Goal: Check status: Check status

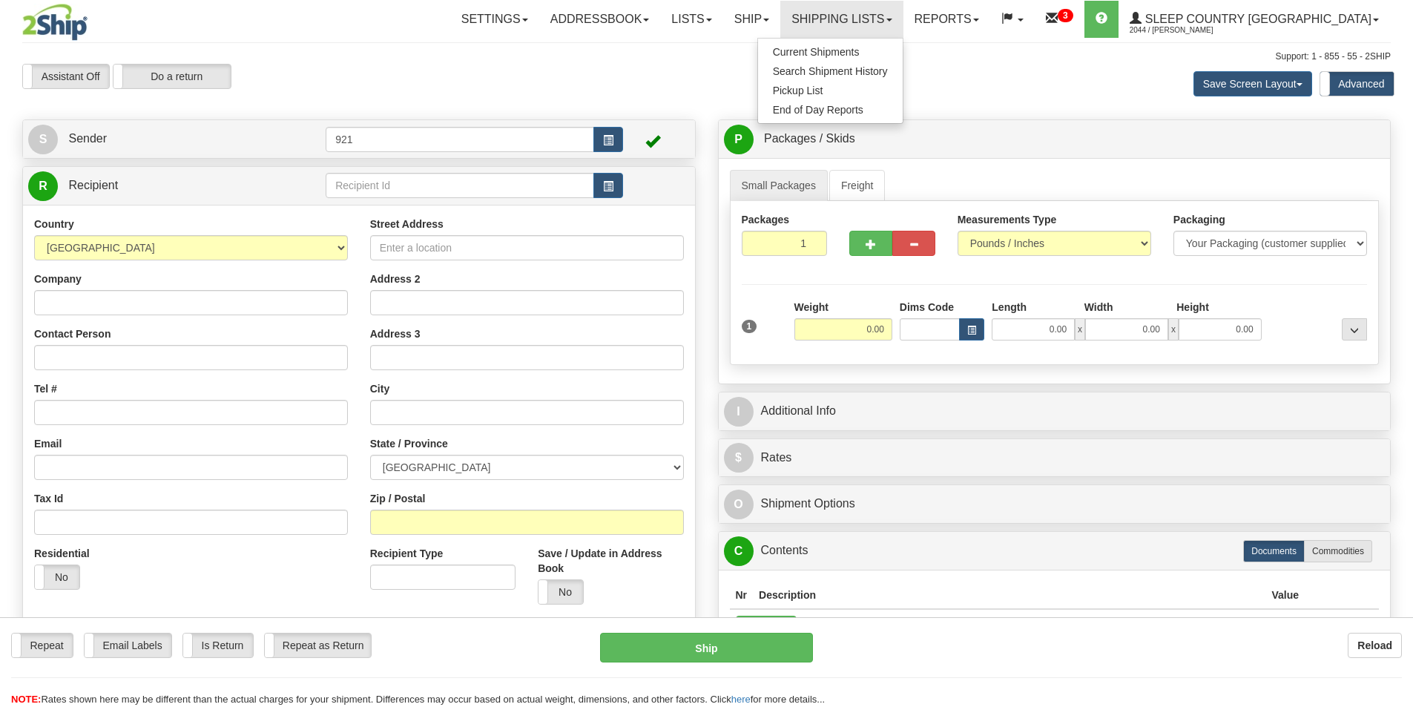
click at [888, 66] on span "Search Shipment History" at bounding box center [830, 71] width 115 height 12
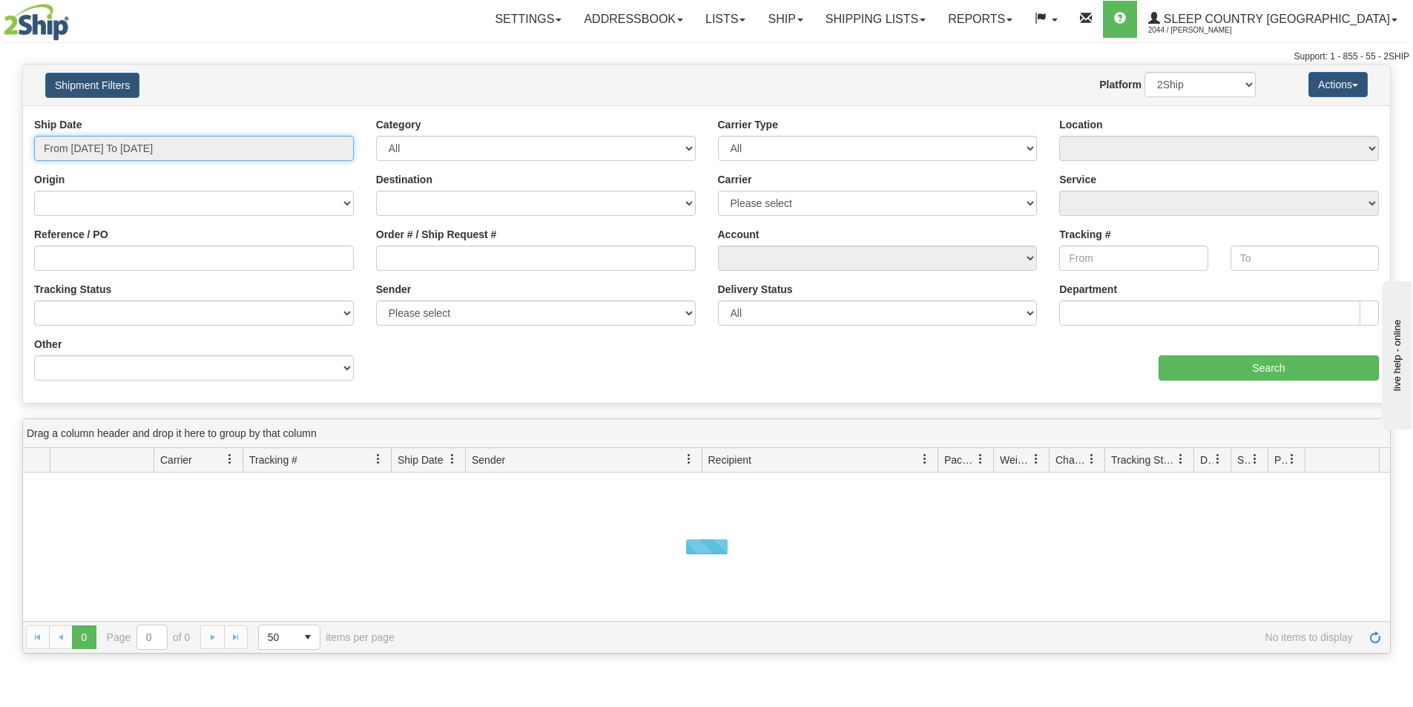
click at [191, 156] on input "From 10/09/2025 To 10/10/2025" at bounding box center [194, 148] width 320 height 25
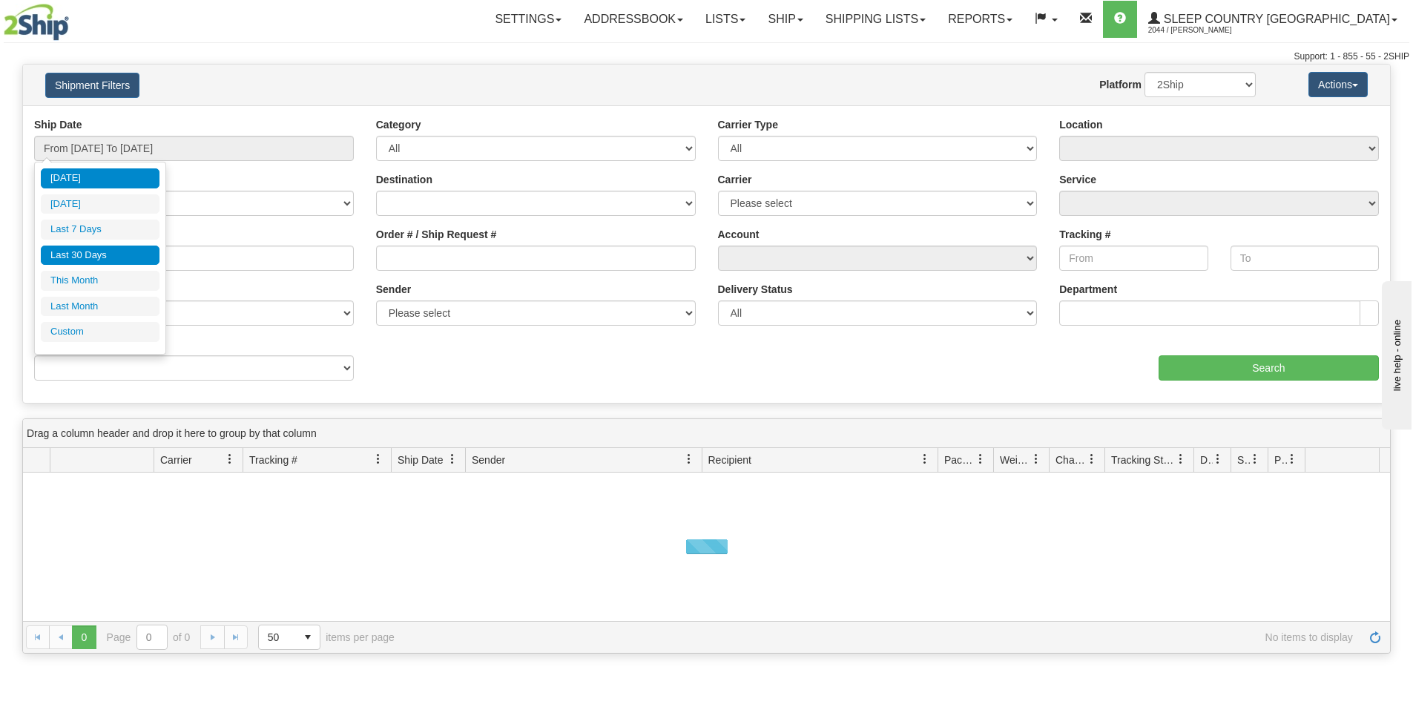
click at [139, 246] on li "Last 30 Days" at bounding box center [100, 256] width 119 height 20
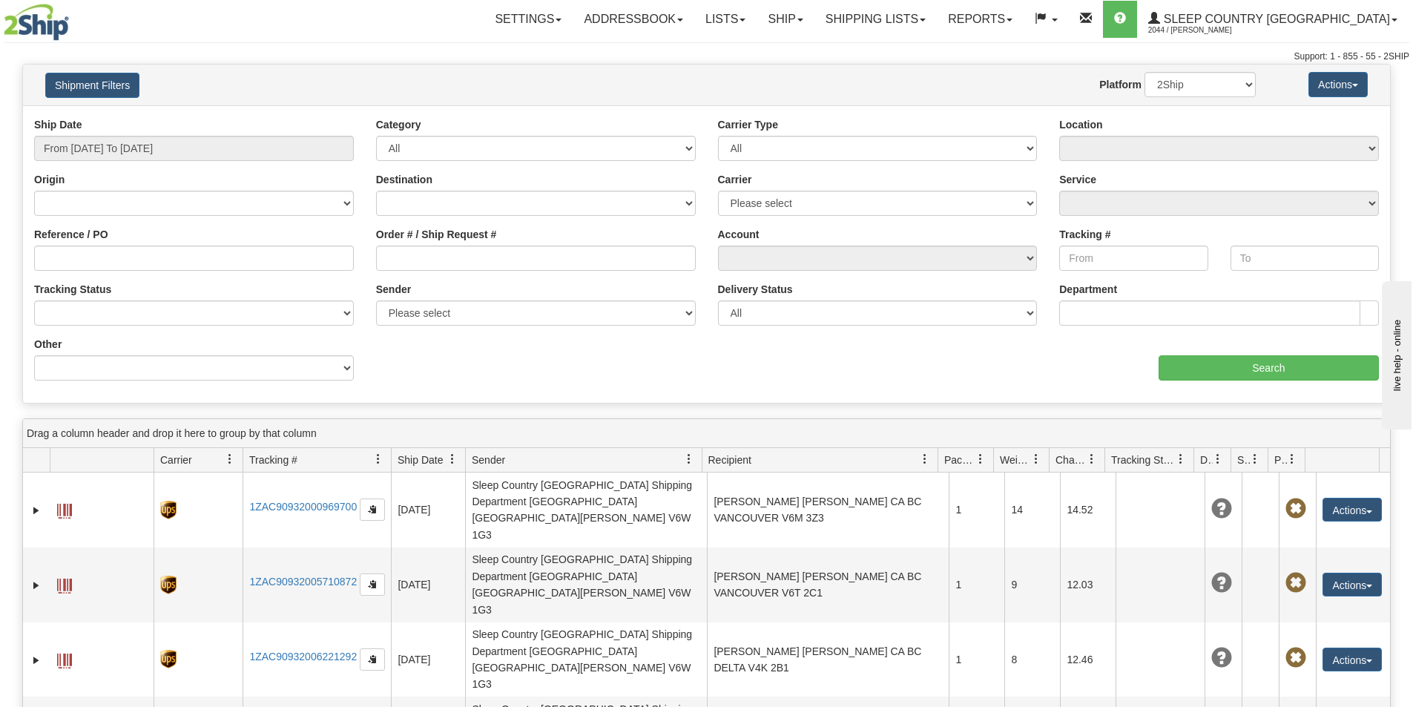
type input "From 09/11/2025 To 10/10/2025"
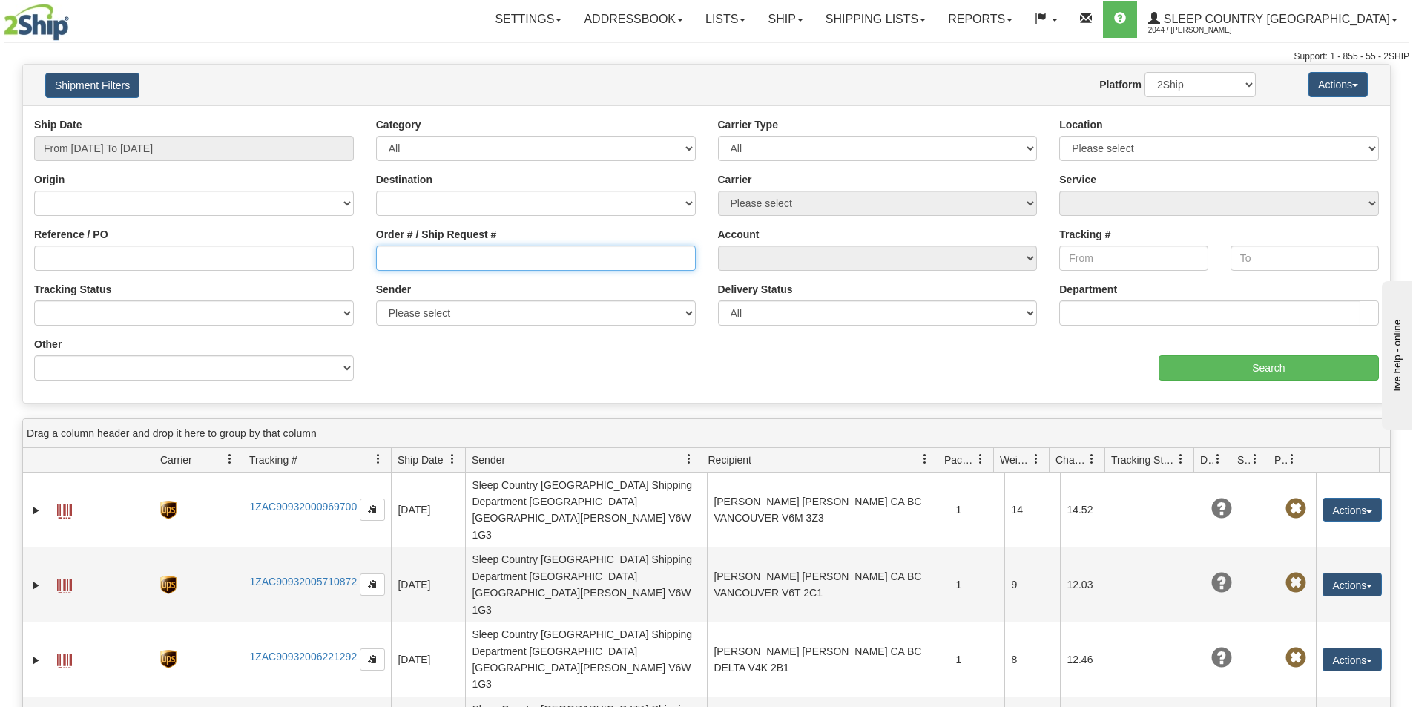
click at [564, 265] on input "Order # / Ship Request #" at bounding box center [536, 258] width 320 height 25
paste input "9000I154114"
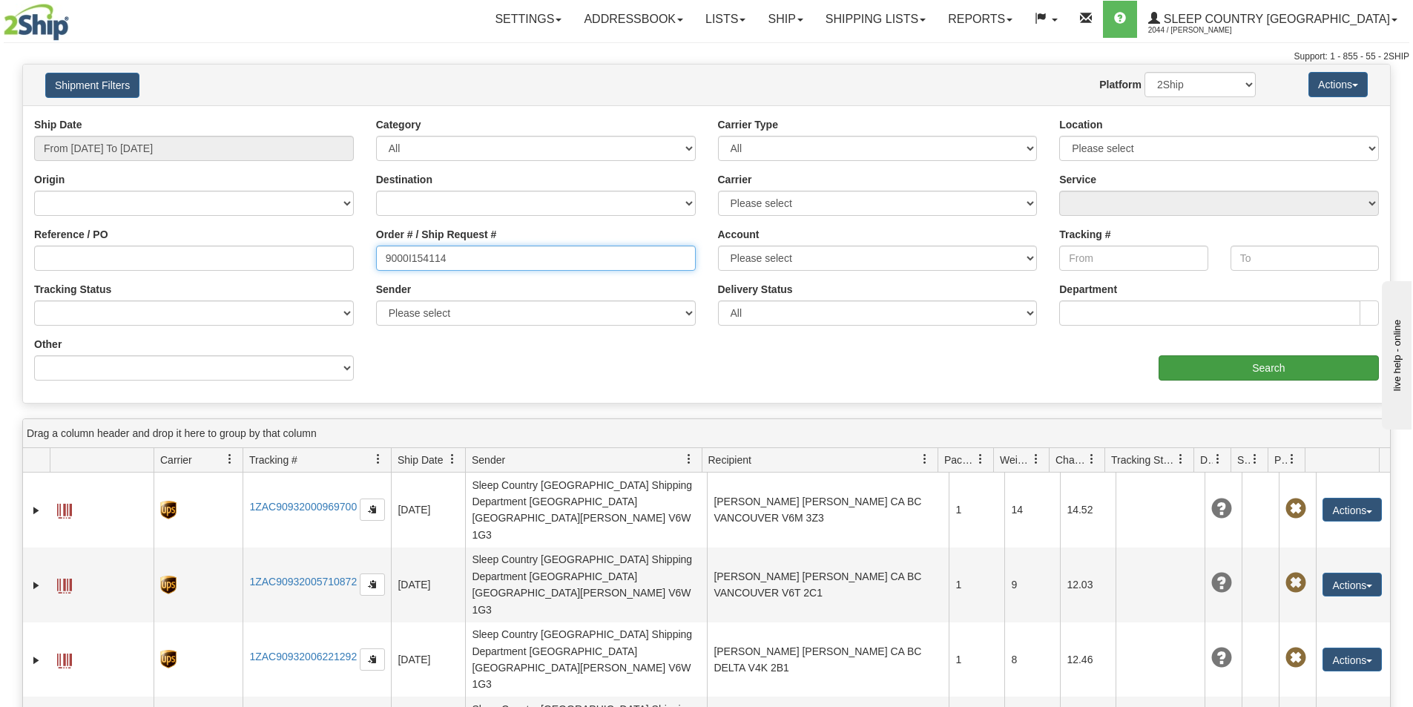
type input "9000I154114"
click at [1253, 368] on input "Search" at bounding box center [1269, 367] width 220 height 25
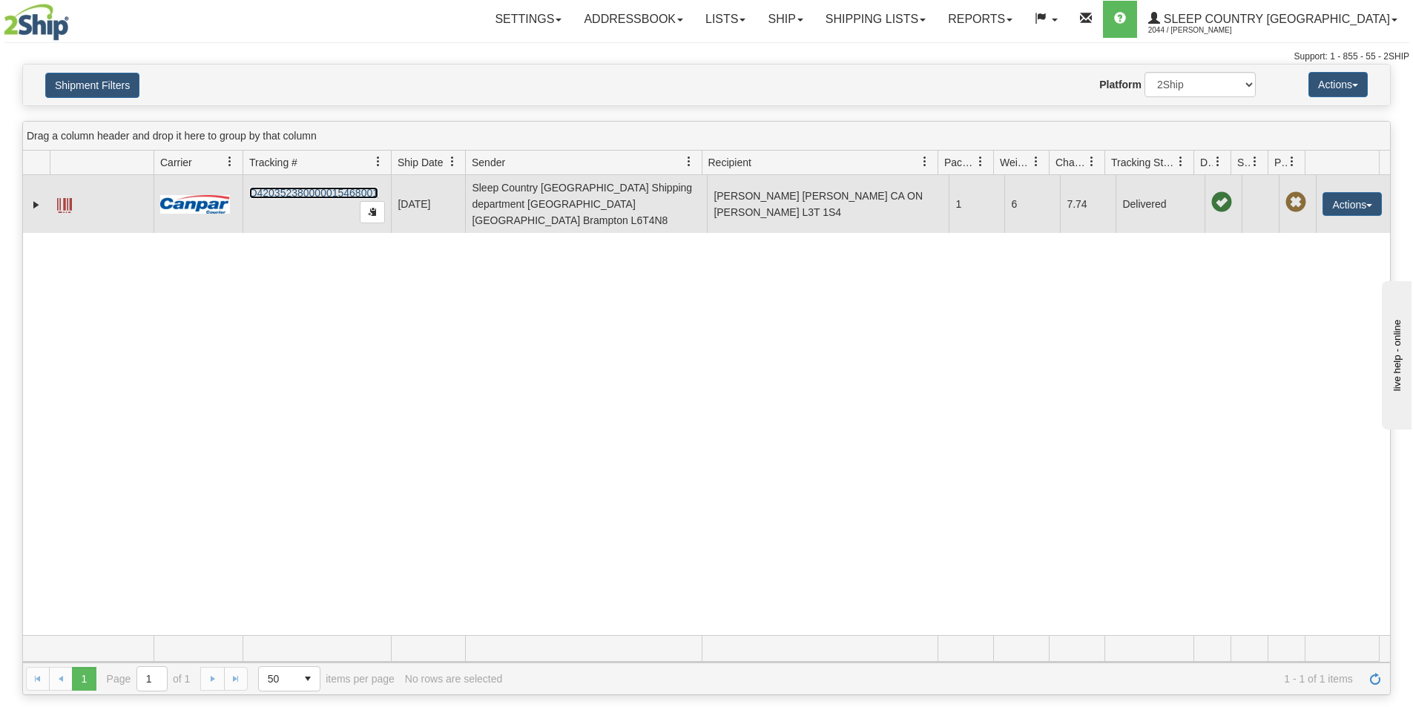
click at [308, 187] on link "D420352380000015468001" at bounding box center [313, 193] width 129 height 12
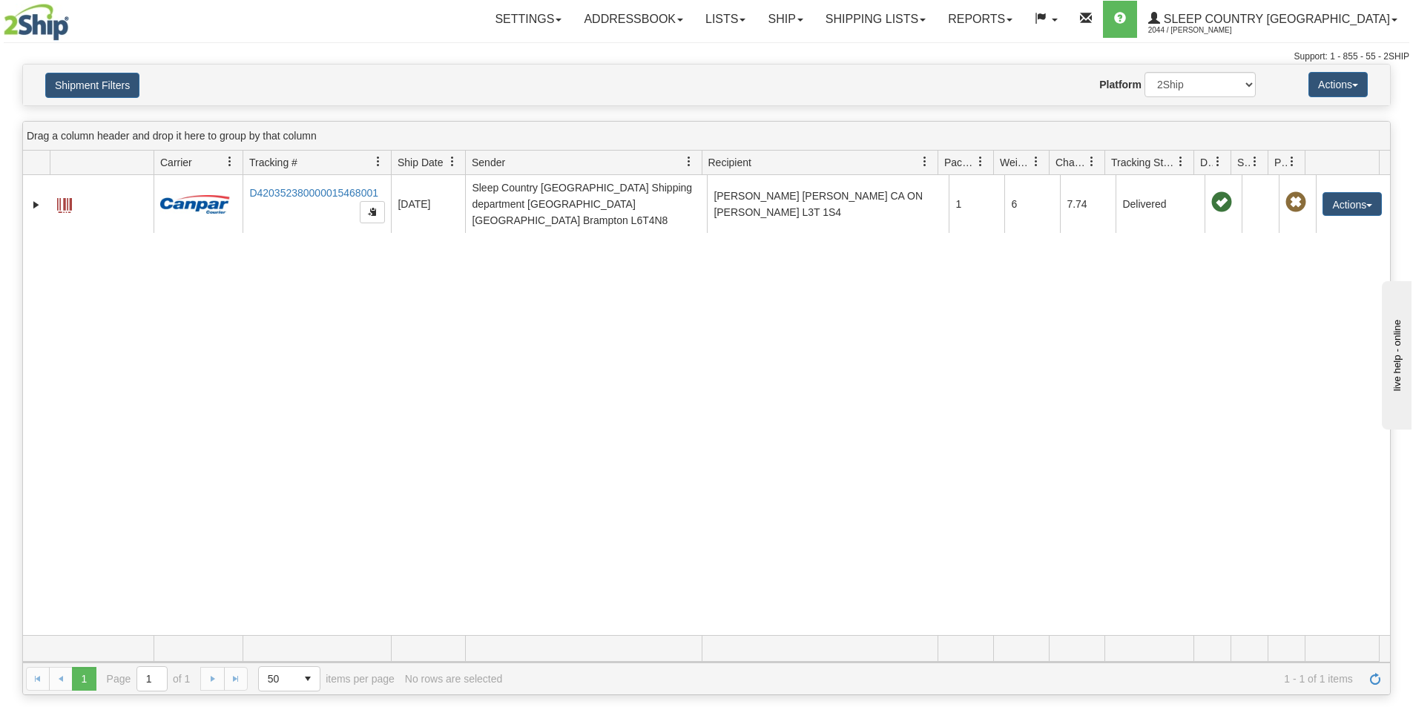
click at [690, 81] on div "Website Agent Nothing selected Client User Platform 2Ship Imported" at bounding box center [762, 84] width 1009 height 25
